Goal: Transaction & Acquisition: Book appointment/travel/reservation

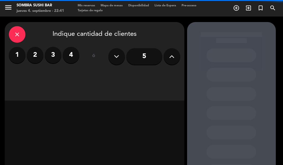
click at [37, 61] on label "2" at bounding box center [35, 55] width 17 height 17
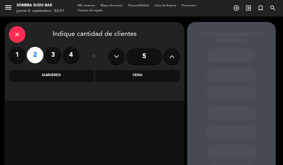
click at [143, 75] on div "Cena" at bounding box center [137, 75] width 85 height 11
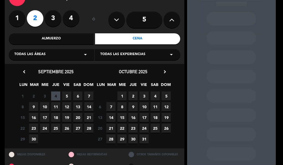
click at [67, 96] on span "5" at bounding box center [66, 96] width 9 height 9
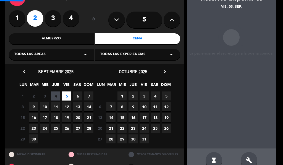
scroll to position [22, 0]
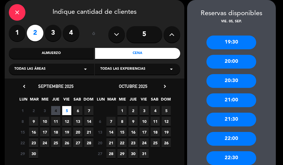
click at [226, 64] on div "20:00" at bounding box center [231, 62] width 50 height 14
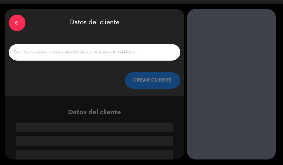
scroll to position [13, 0]
click at [99, 54] on input "1" at bounding box center [94, 53] width 163 height 8
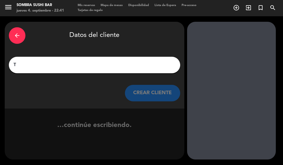
scroll to position [0, 0]
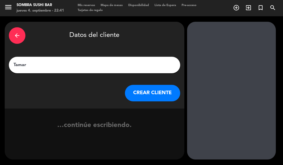
type input "[PERSON_NAME]"
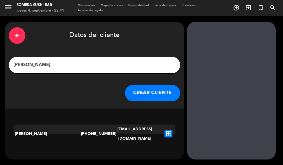
click at [152, 94] on button "CREAR CLIENTE" at bounding box center [152, 93] width 55 height 17
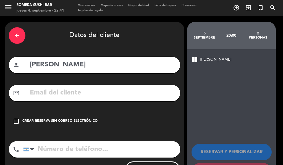
click at [84, 92] on input "text" at bounding box center [102, 93] width 147 height 11
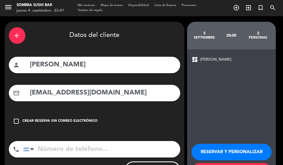
scroll to position [27, 0]
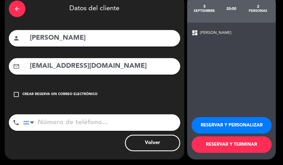
type input "[EMAIL_ADDRESS][DOMAIN_NAME]"
click at [237, 140] on button "RESERVAR Y TERMINAR" at bounding box center [231, 145] width 80 height 17
